Goal: Task Accomplishment & Management: Use online tool/utility

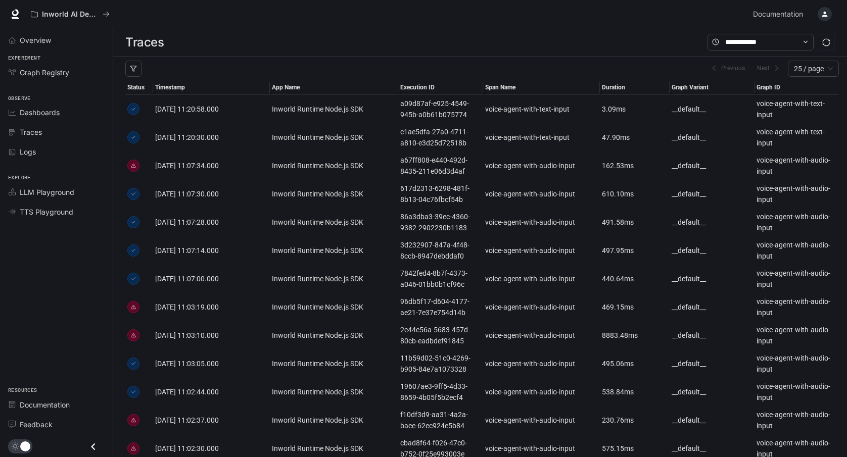
click at [59, 111] on span "Dashboards" at bounding box center [40, 112] width 40 height 11
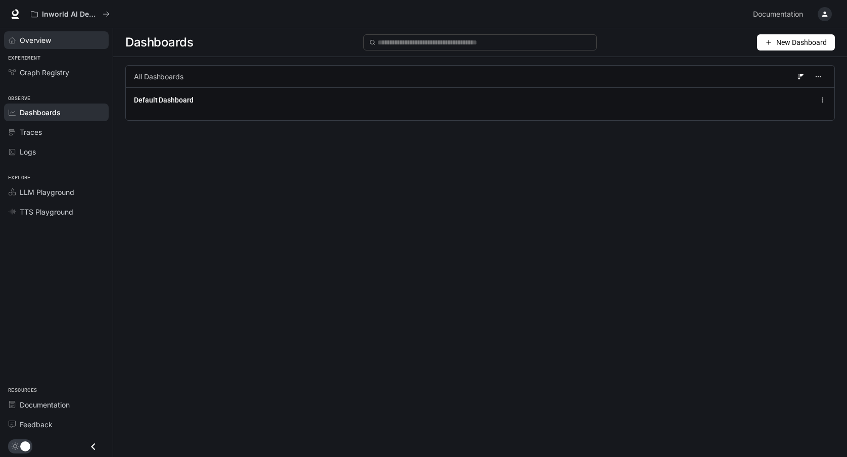
click at [51, 43] on span "Overview" at bounding box center [35, 40] width 31 height 11
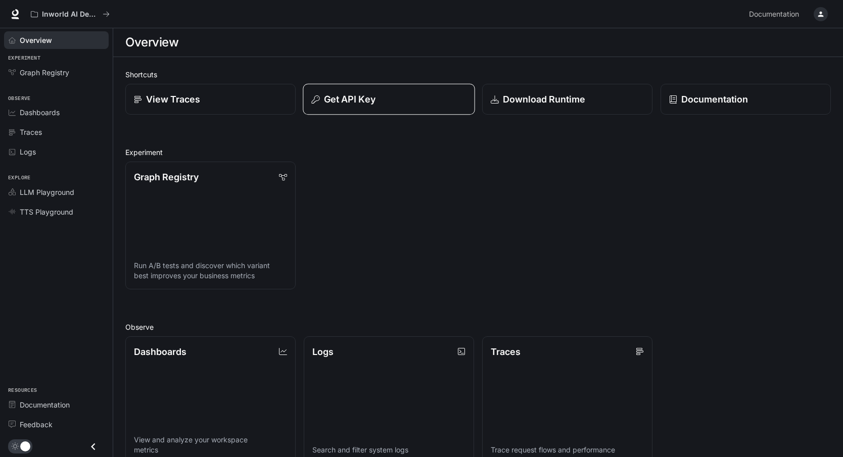
click at [357, 103] on p "Get API Key" at bounding box center [350, 99] width 52 height 14
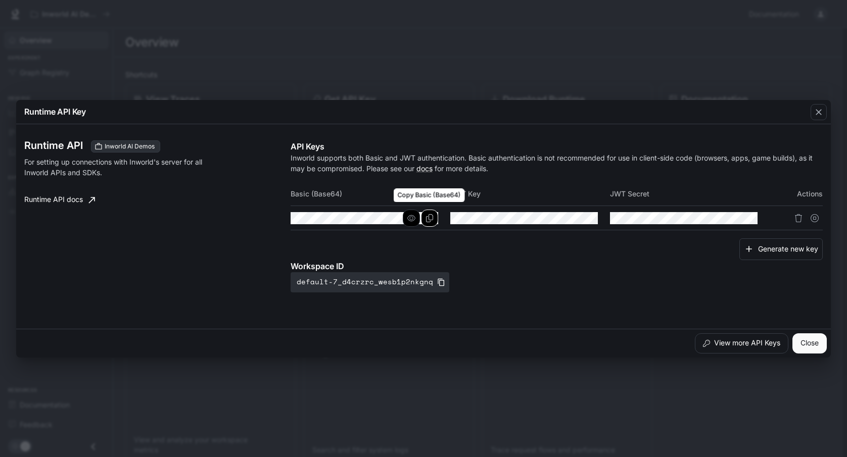
click at [434, 217] on button "Copy Basic (Base64)" at bounding box center [429, 218] width 17 height 17
drag, startPoint x: 818, startPoint y: 109, endPoint x: 685, endPoint y: 90, distance: 134.1
click at [818, 109] on icon "button" at bounding box center [819, 112] width 10 height 10
